Goal: Transaction & Acquisition: Purchase product/service

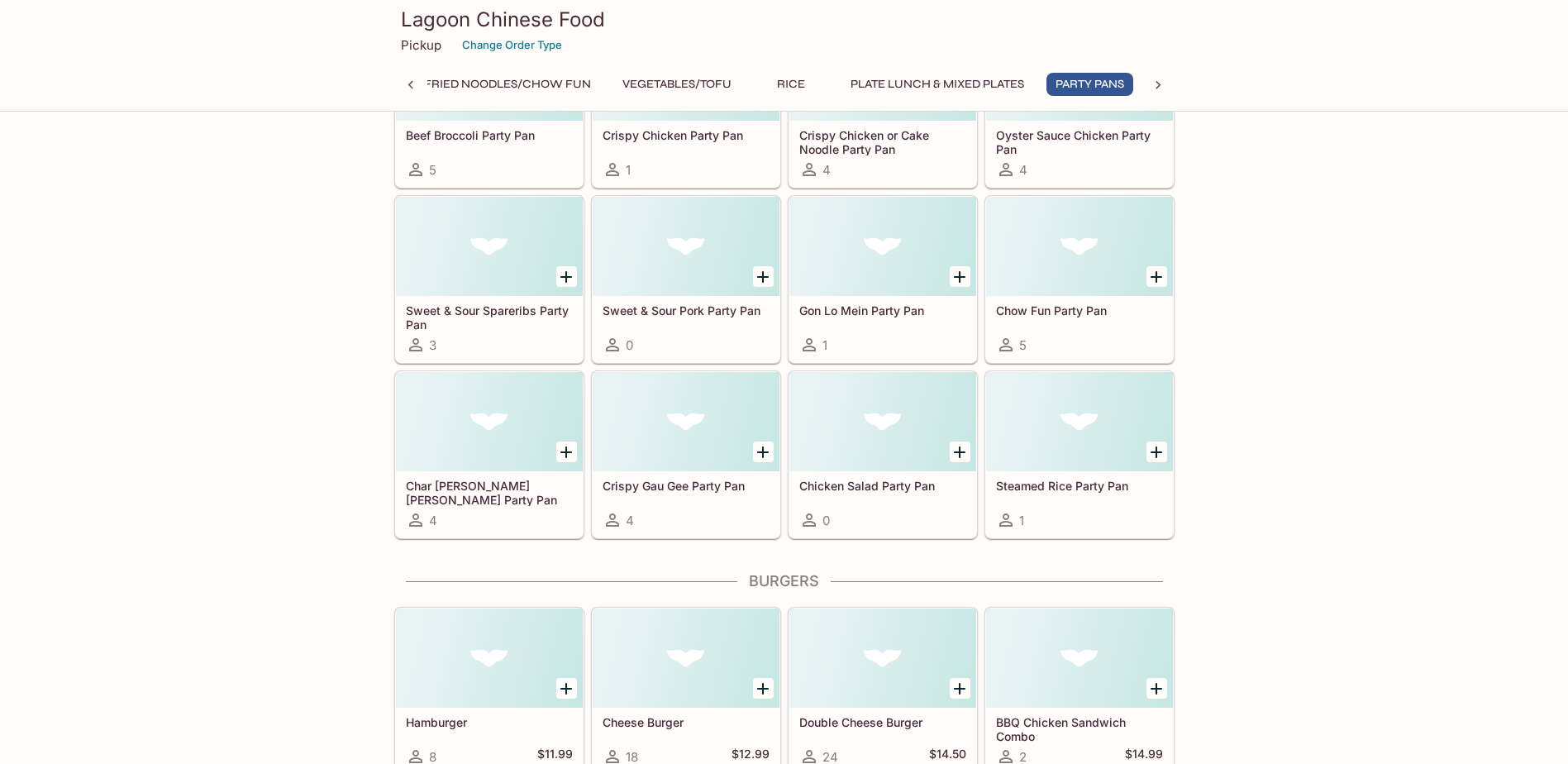
scroll to position [0, 1113]
click at [465, 433] on div at bounding box center [489, 422] width 187 height 99
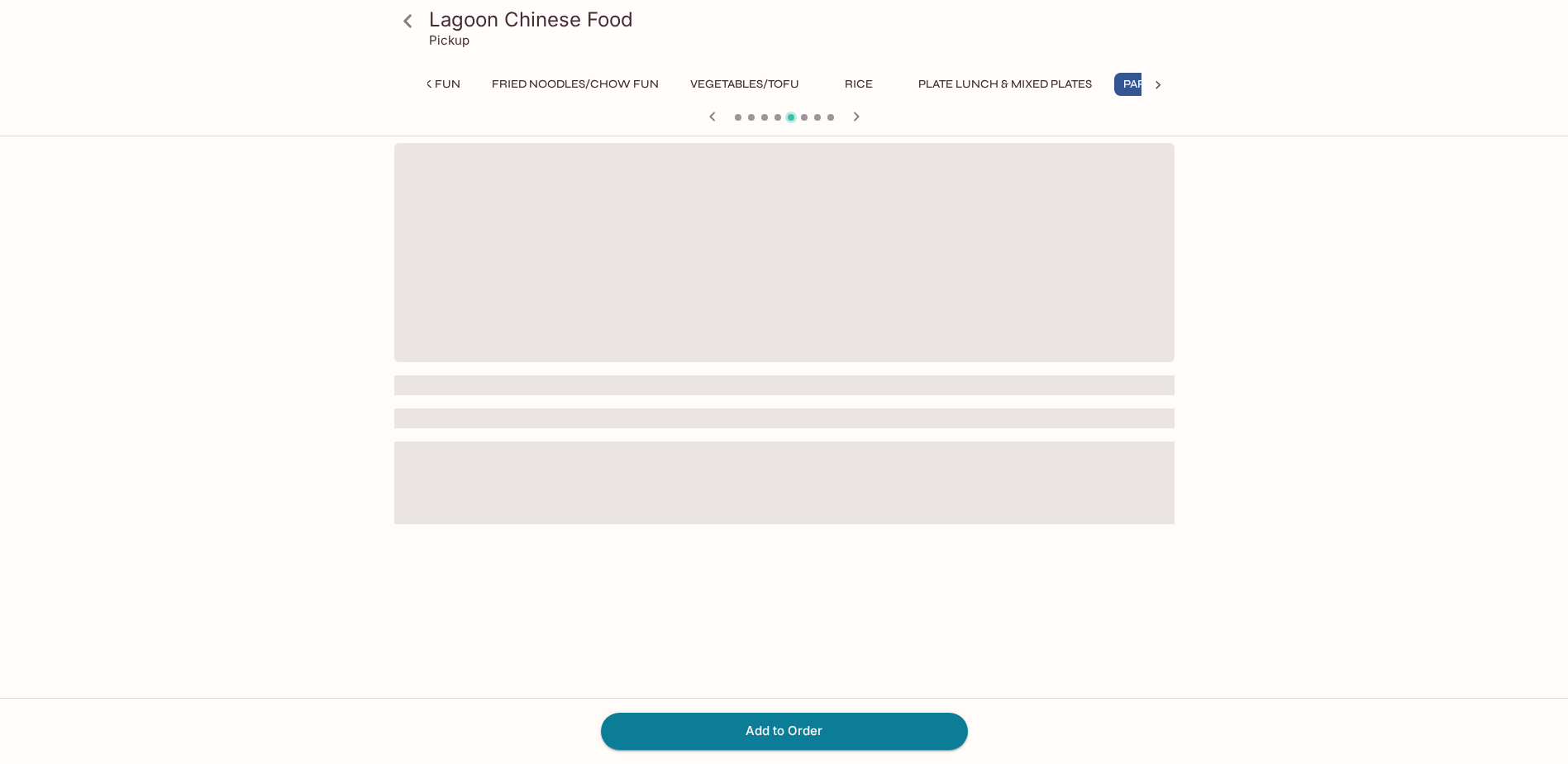
scroll to position [0, 1113]
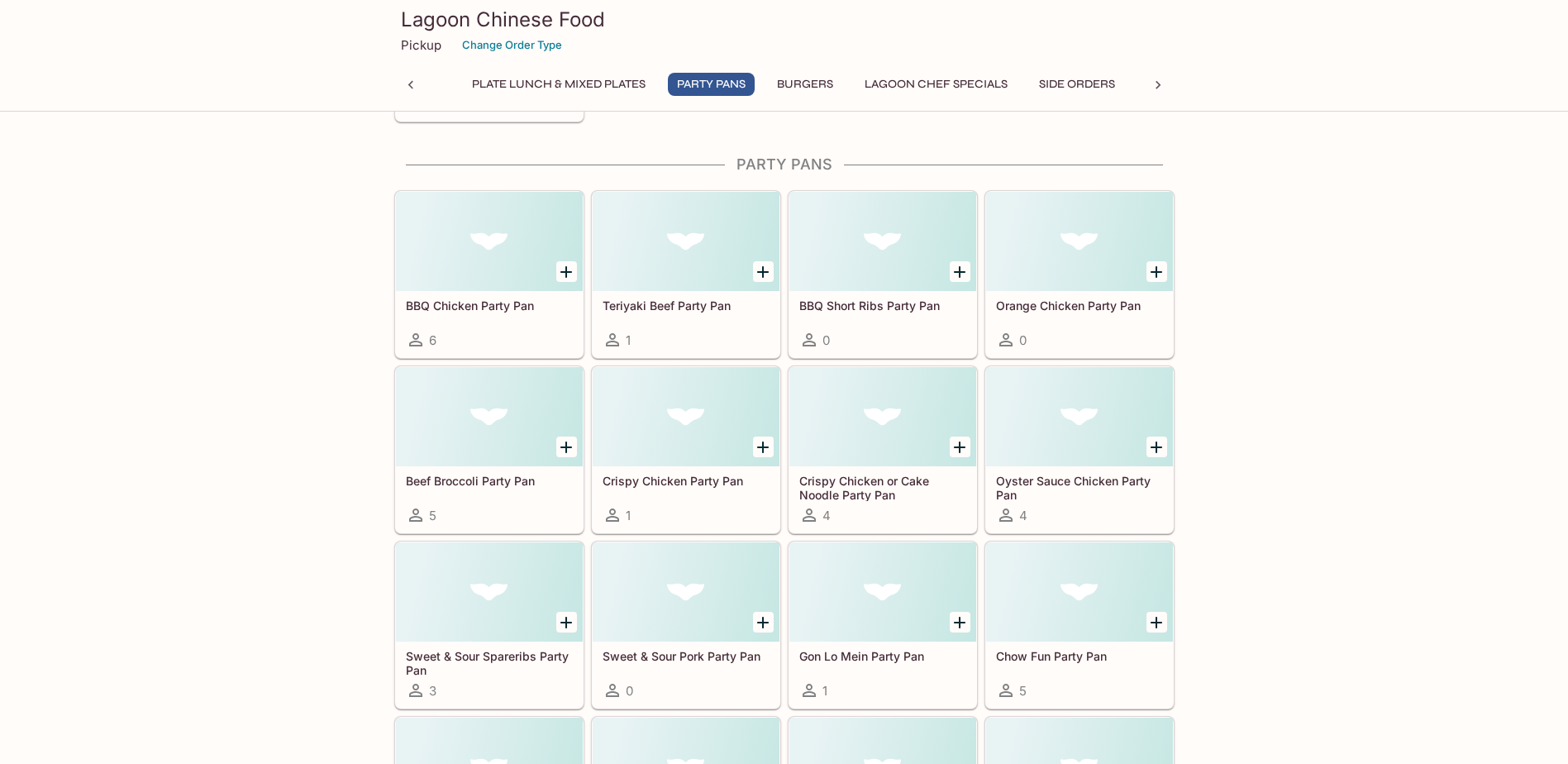
scroll to position [7789, 0]
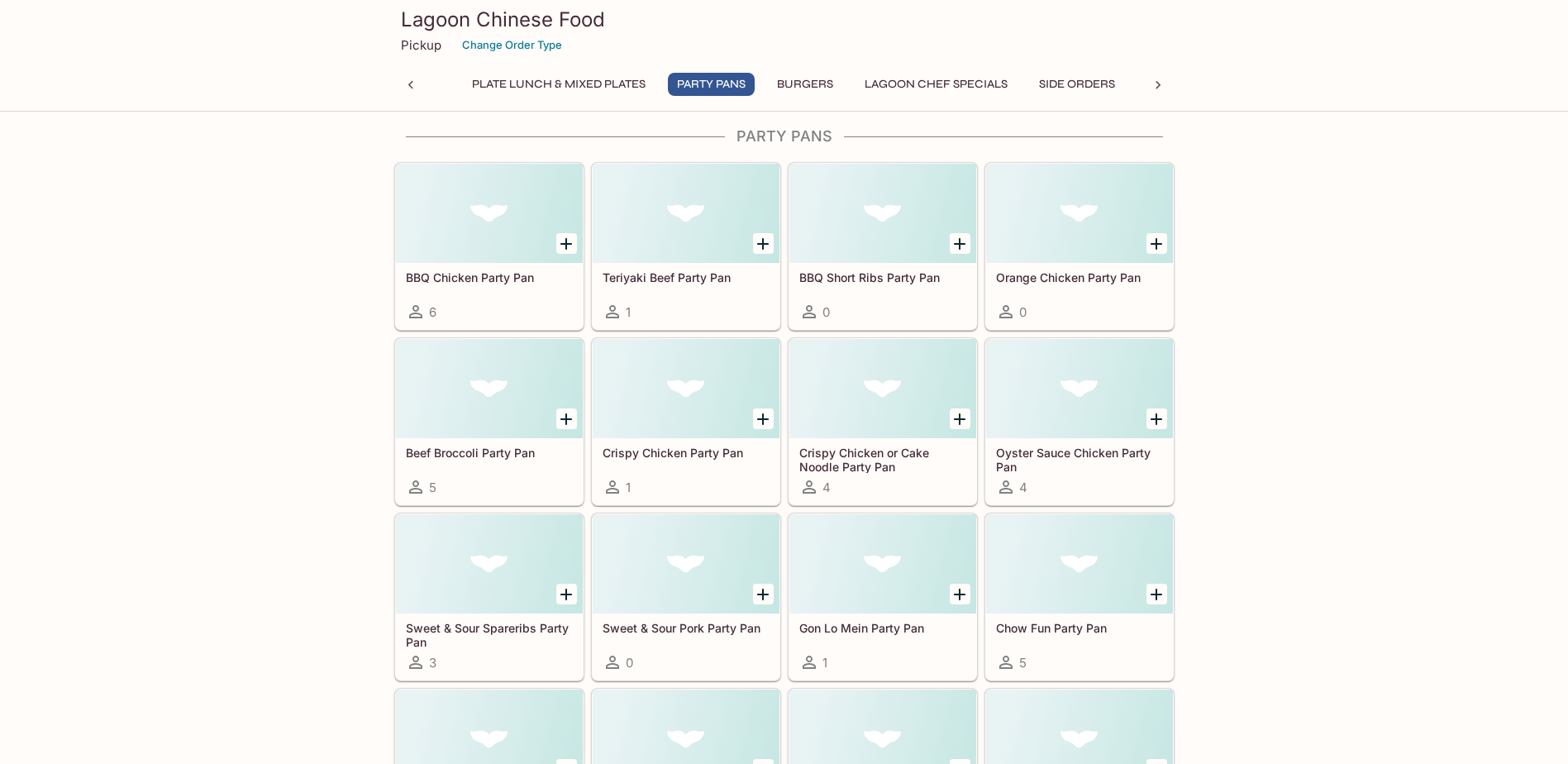
click at [1104, 640] on div "Chow Fun Party Pan 5" at bounding box center [1079, 646] width 187 height 66
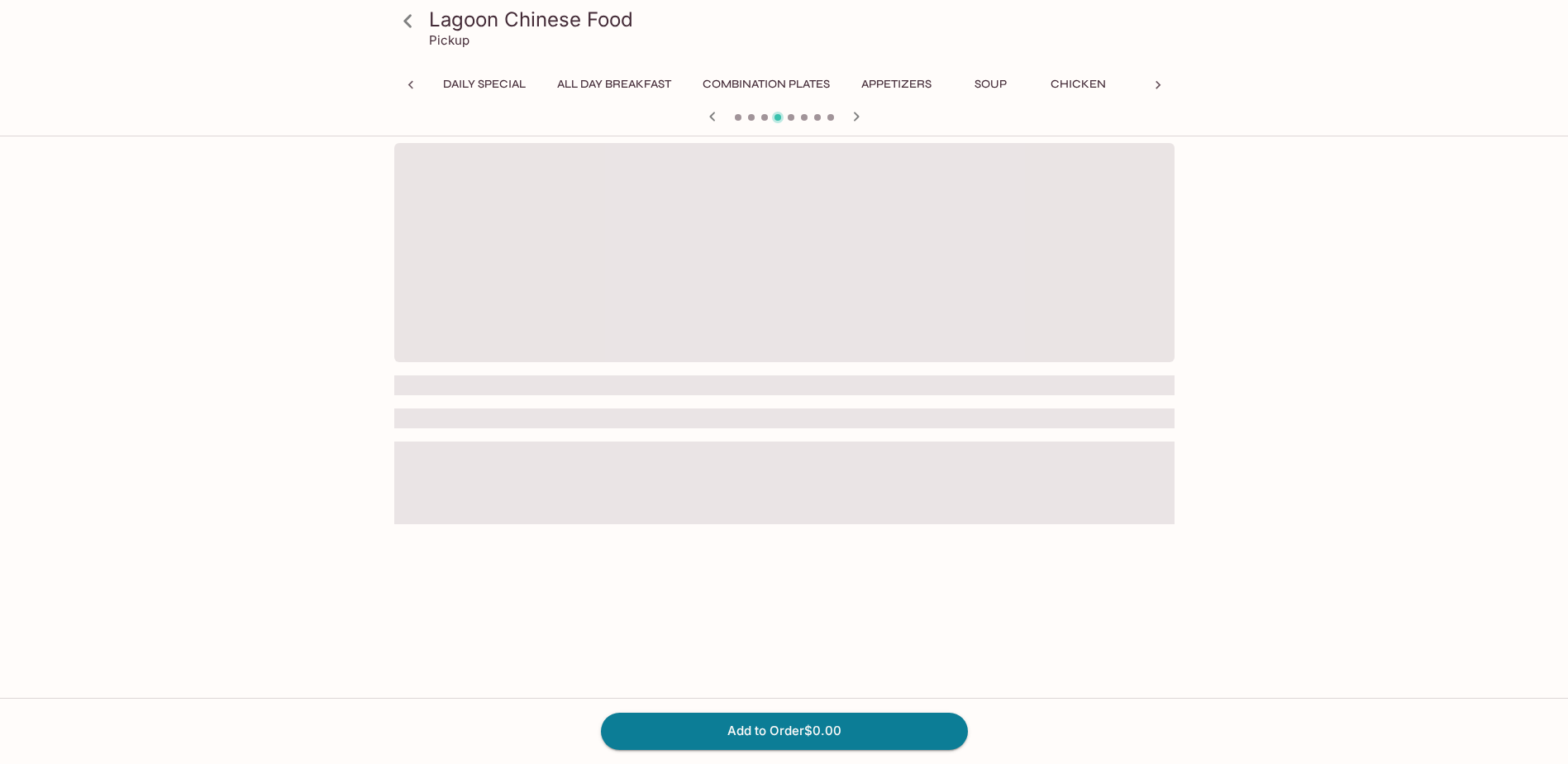
scroll to position [0, 1113]
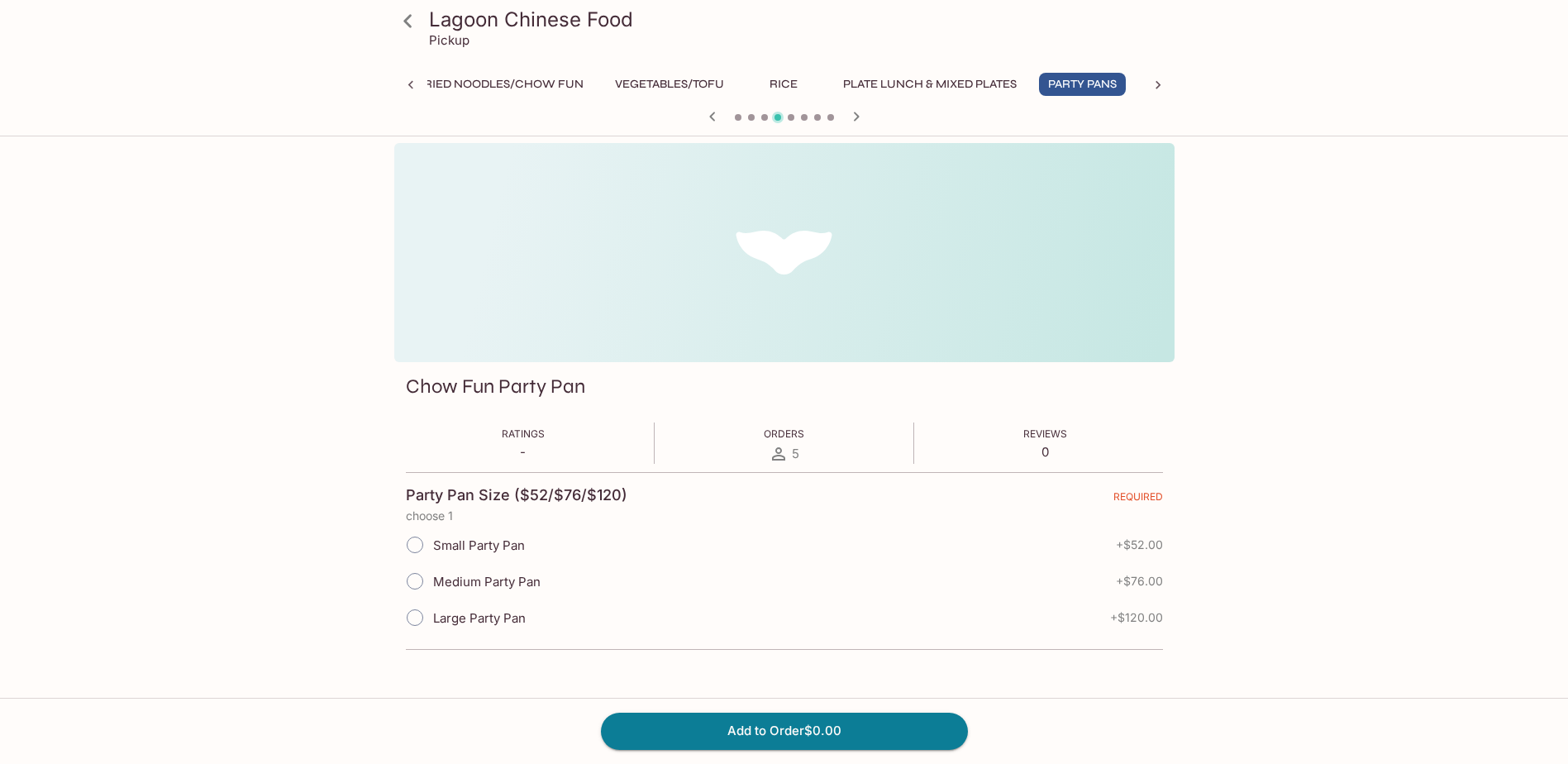
click at [1372, 438] on div "Lagoon Chinese Food Pickup Daily Special All Day Breakfast Combination Plates A…" at bounding box center [784, 525] width 1568 height 764
click at [1417, 305] on div "Lagoon Chinese Food Pickup Daily Special All Day Breakfast Combination Plates A…" at bounding box center [784, 525] width 1568 height 764
click at [254, 444] on div "Lagoon Chinese Food Pickup Daily Special All Day Breakfast Combination Plates A…" at bounding box center [784, 525] width 1568 height 764
